Goal: Information Seeking & Learning: Learn about a topic

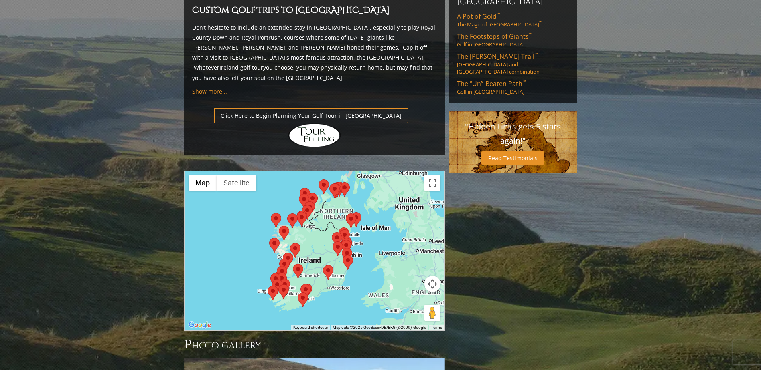
scroll to position [560, 0]
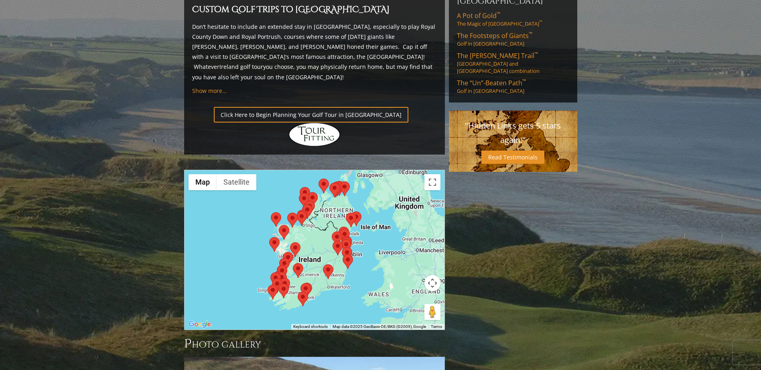
click at [288, 278] on img at bounding box center [284, 285] width 10 height 15
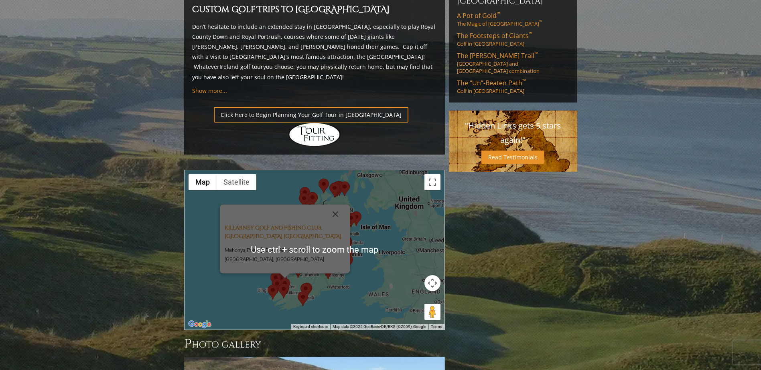
click at [328, 240] on div "Killarney Golf and Fishing Club, [GEOGRAPHIC_DATA] [GEOGRAPHIC_DATA], [GEOGRAPH…" at bounding box center [314, 250] width 260 height 160
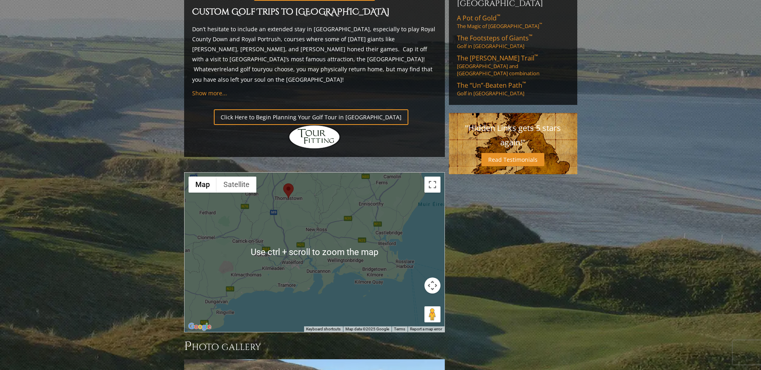
scroll to position [557, 0]
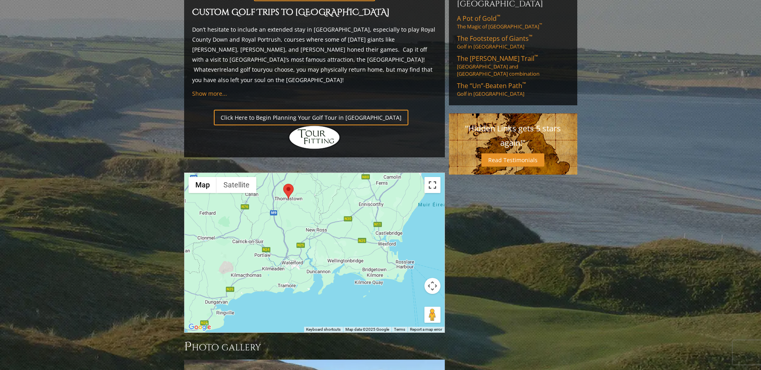
click at [432, 177] on button "Toggle fullscreen view" at bounding box center [432, 185] width 16 height 16
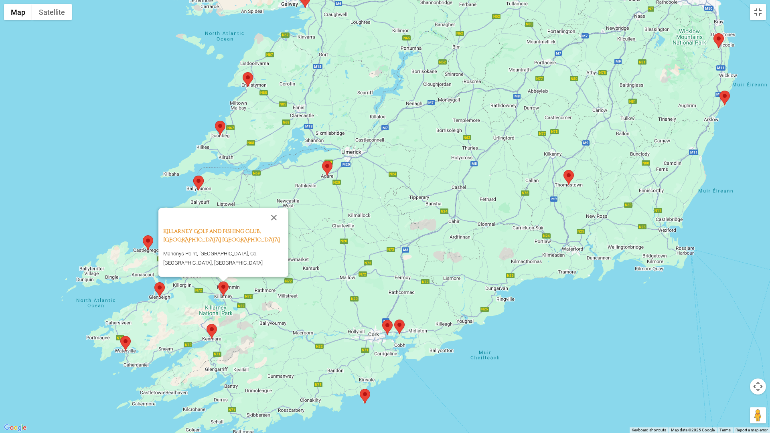
drag, startPoint x: 222, startPoint y: 220, endPoint x: 433, endPoint y: 242, distance: 212.5
click at [433, 242] on div "Killarney Golf and Fishing Club, [GEOGRAPHIC_DATA] [GEOGRAPHIC_DATA], [GEOGRAPH…" at bounding box center [385, 216] width 770 height 433
click at [271, 227] on button "Close" at bounding box center [273, 217] width 19 height 19
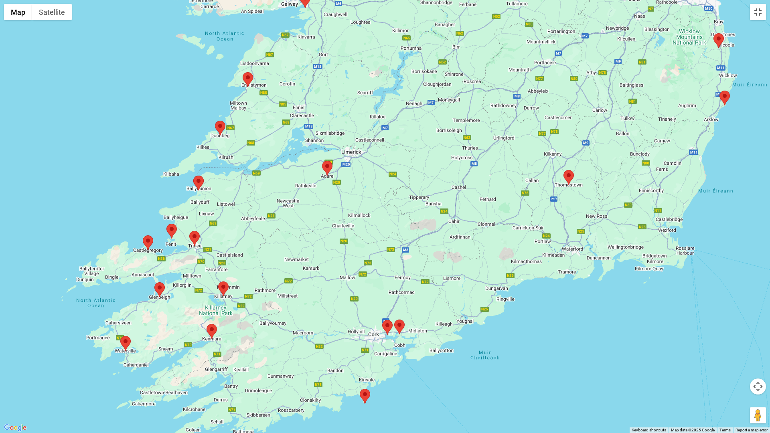
click at [387, 328] on img at bounding box center [387, 327] width 10 height 15
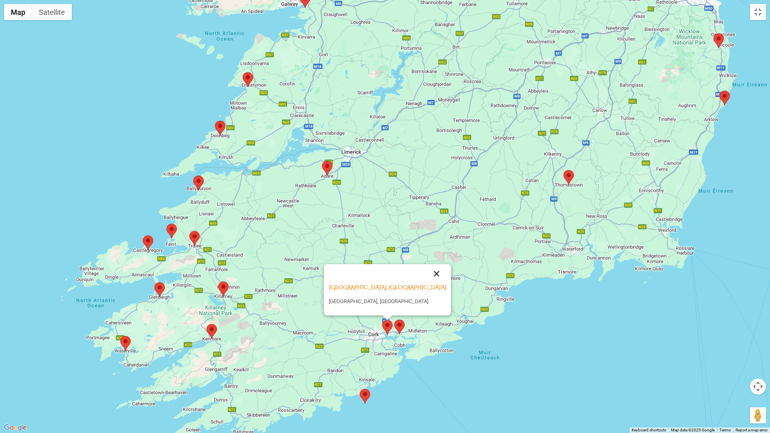
drag, startPoint x: 422, startPoint y: 271, endPoint x: 421, endPoint y: 278, distance: 7.7
click at [427, 272] on button "Close" at bounding box center [436, 273] width 19 height 19
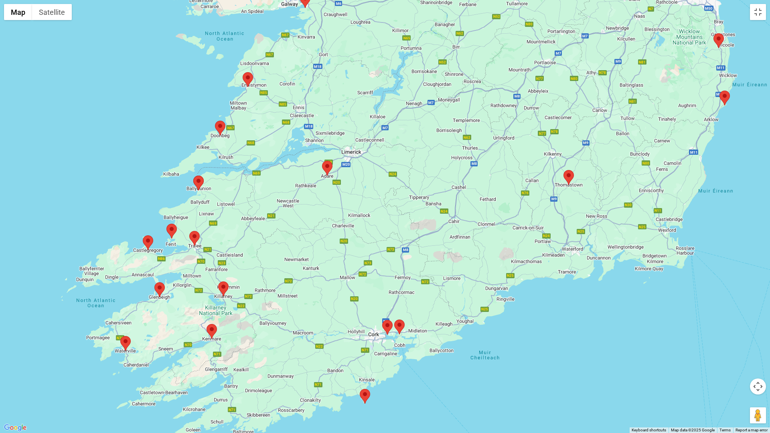
click at [400, 328] on img at bounding box center [399, 327] width 10 height 15
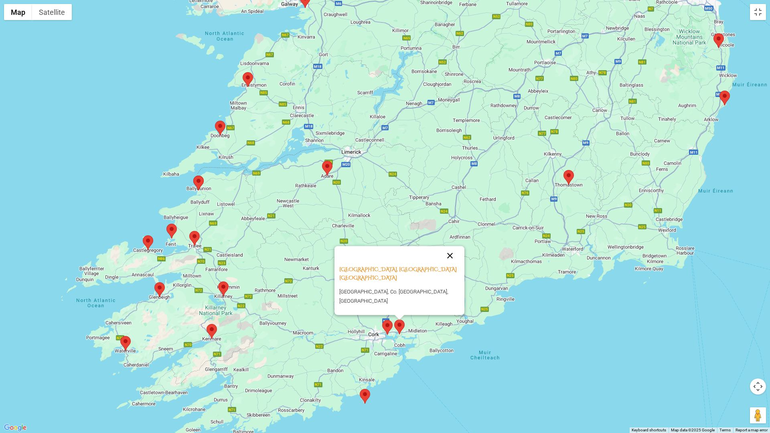
click at [440, 265] on button "Close" at bounding box center [449, 255] width 19 height 19
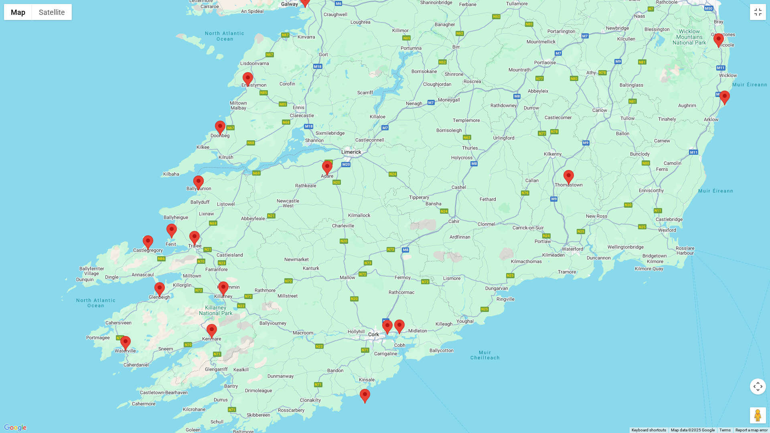
click at [328, 167] on img at bounding box center [327, 168] width 10 height 15
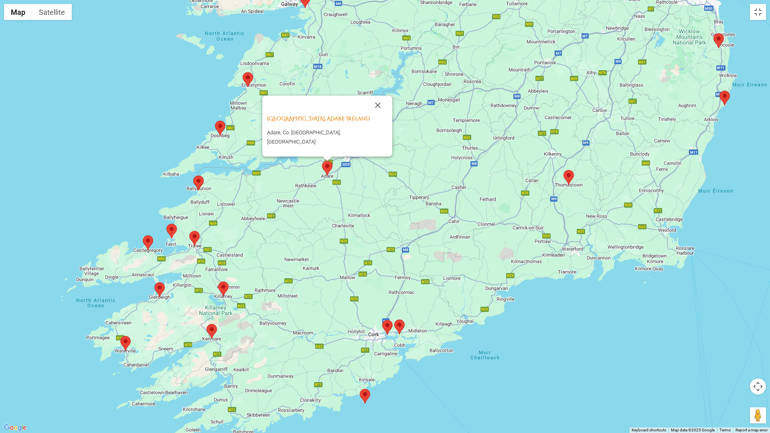
click at [329, 167] on img at bounding box center [327, 168] width 10 height 15
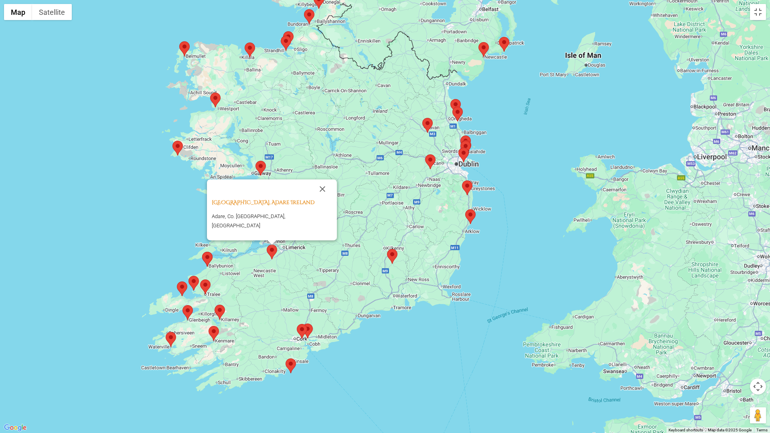
click at [291, 365] on img at bounding box center [290, 365] width 10 height 15
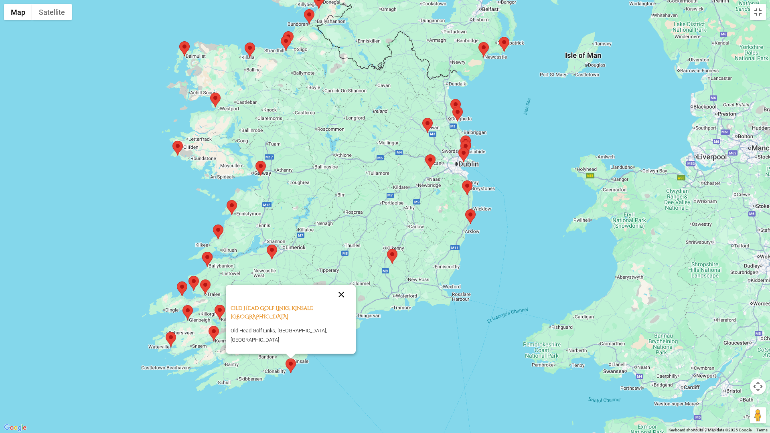
click at [337, 304] on button "Close" at bounding box center [341, 294] width 19 height 19
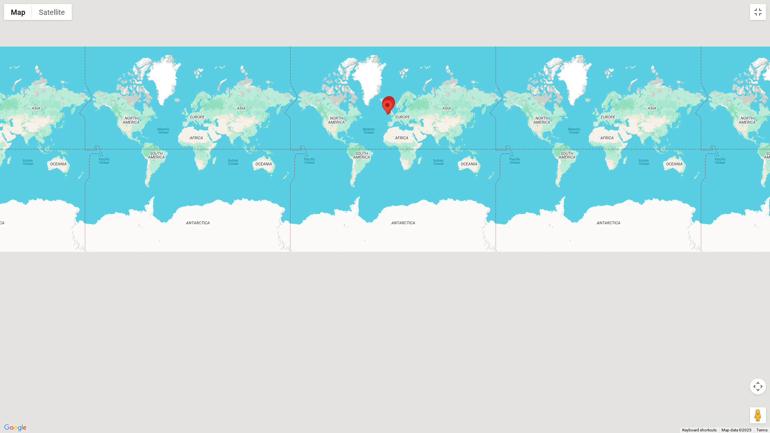
drag, startPoint x: 743, startPoint y: 14, endPoint x: 735, endPoint y: 17, distance: 8.5
click at [745, 14] on div "To navigate, press the arrow keys." at bounding box center [385, 216] width 770 height 433
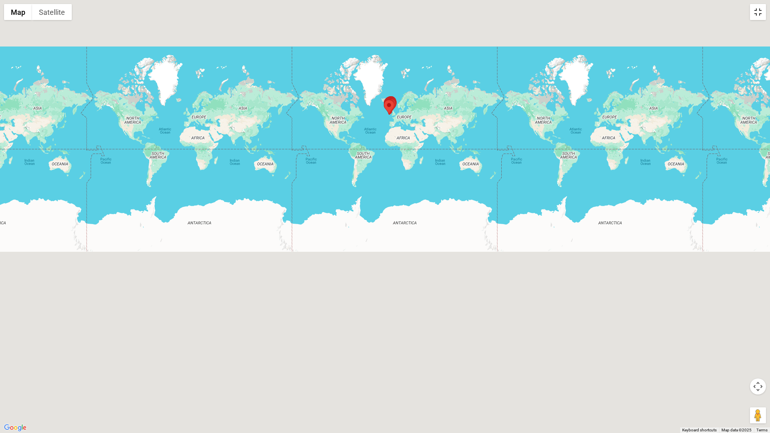
click at [760, 11] on button "Toggle fullscreen view" at bounding box center [758, 12] width 16 height 16
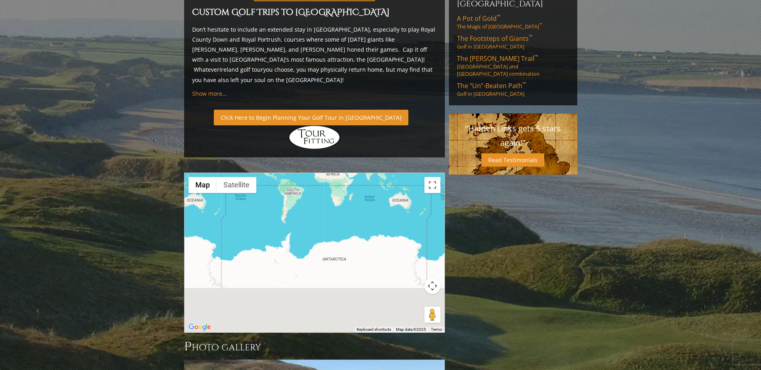
click at [295, 110] on link "Click Here to Begin Planning Your Golf Tour in [GEOGRAPHIC_DATA]" at bounding box center [311, 118] width 194 height 16
